Goal: Transaction & Acquisition: Purchase product/service

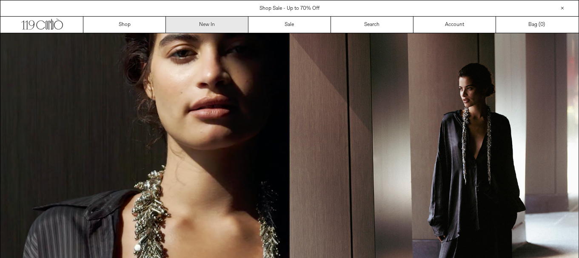
drag, startPoint x: 0, startPoint y: 0, endPoint x: 210, endPoint y: 24, distance: 210.9
click at [210, 24] on link "New In" at bounding box center [207, 25] width 82 height 16
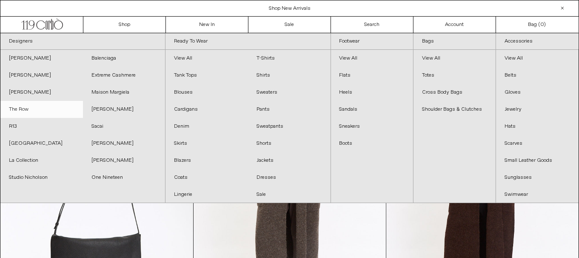
click at [33, 110] on link "The Row" at bounding box center [41, 109] width 82 height 17
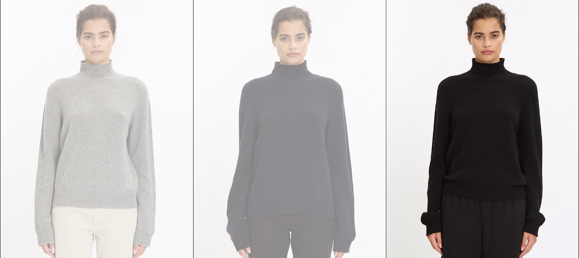
scroll to position [901, 0]
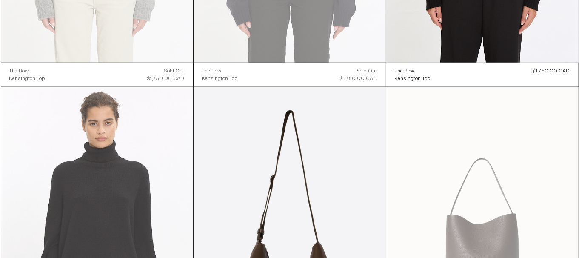
click at [57, 170] on at bounding box center [97, 231] width 192 height 288
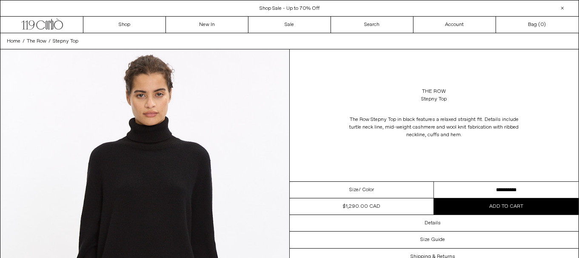
click at [446, 189] on select "**********" at bounding box center [506, 190] width 145 height 17
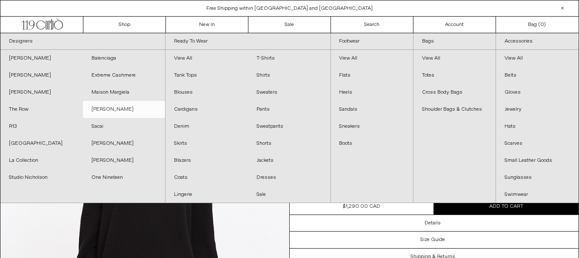
click at [134, 108] on link "[PERSON_NAME]" at bounding box center [124, 109] width 82 height 17
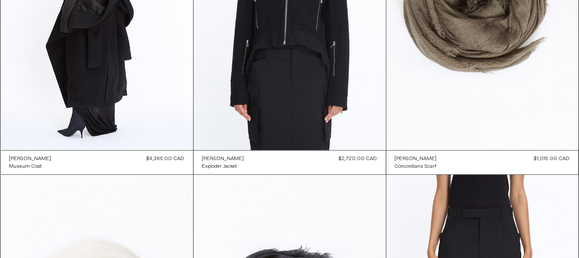
scroll to position [1352, 0]
